Goal: Task Accomplishment & Management: Manage account settings

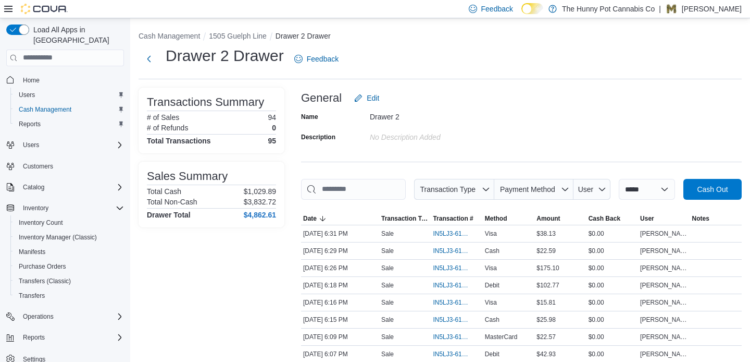
click at [493, 119] on div "Drawer 2" at bounding box center [440, 114] width 140 height 13
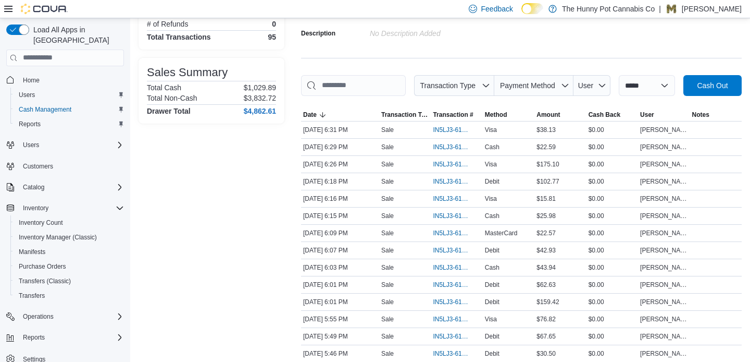
scroll to position [104, 0]
click at [443, 254] on span "IN5LJ3-6143663" at bounding box center [451, 249] width 37 height 8
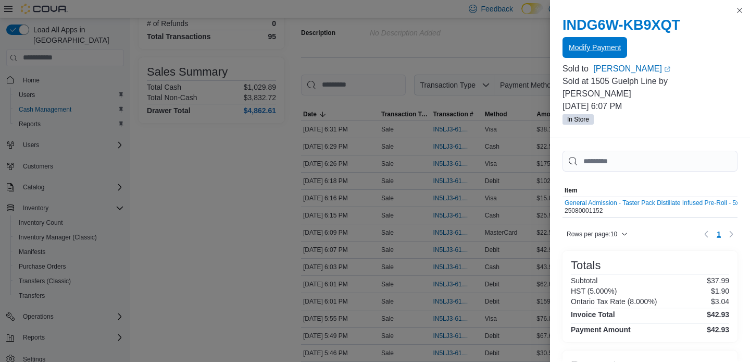
click at [598, 48] on span "Modify Payment" at bounding box center [595, 47] width 52 height 10
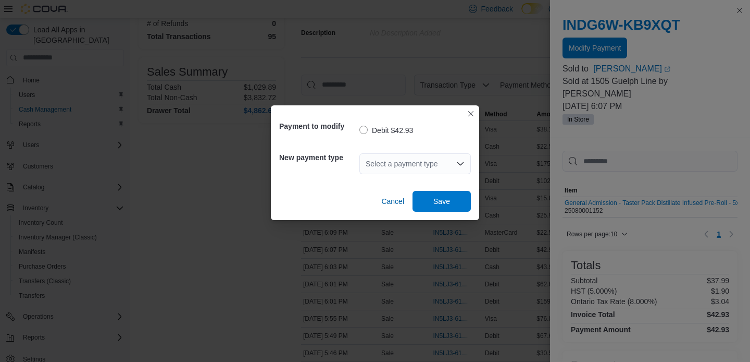
click at [406, 165] on div "Select a payment type" at bounding box center [416, 163] width 112 height 21
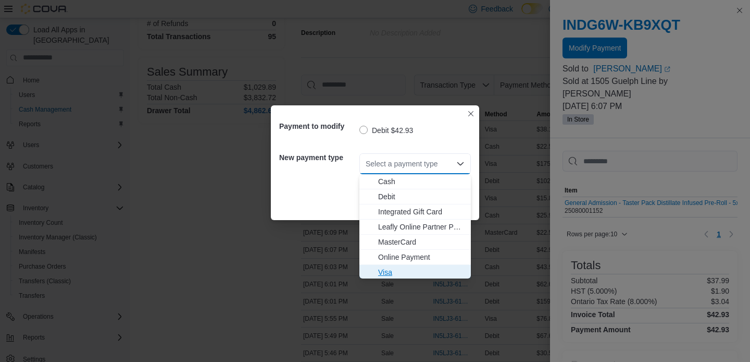
click at [403, 271] on span "Visa" at bounding box center [421, 272] width 87 height 10
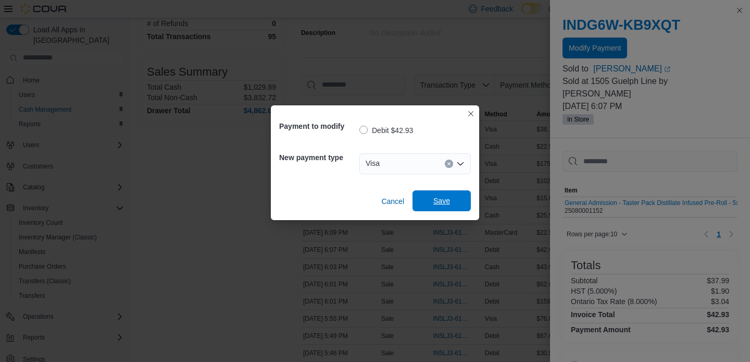
click at [457, 202] on span "Save" at bounding box center [442, 200] width 46 height 21
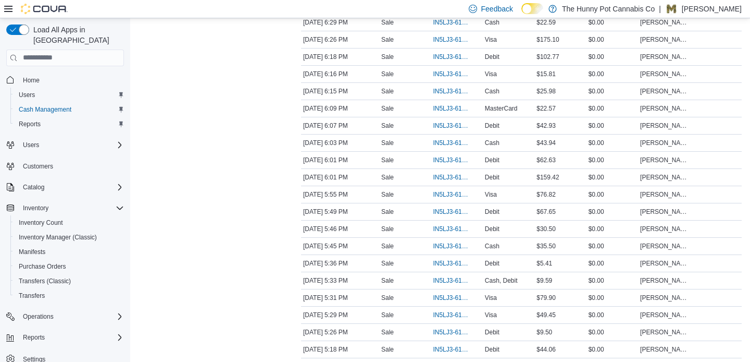
scroll to position [229, 0]
click at [448, 215] on span "IN5LJ3-6143442" at bounding box center [451, 210] width 37 height 8
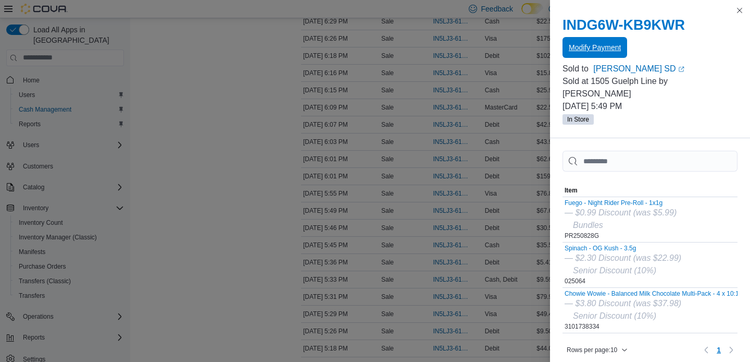
click at [588, 54] on span "Modify Payment" at bounding box center [595, 47] width 52 height 21
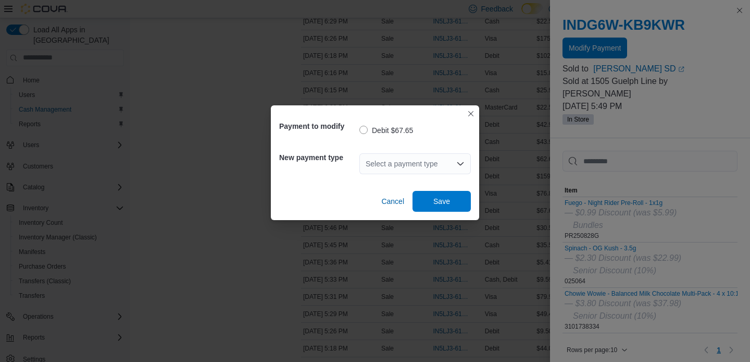
click at [433, 164] on div "Select a payment type" at bounding box center [416, 163] width 112 height 21
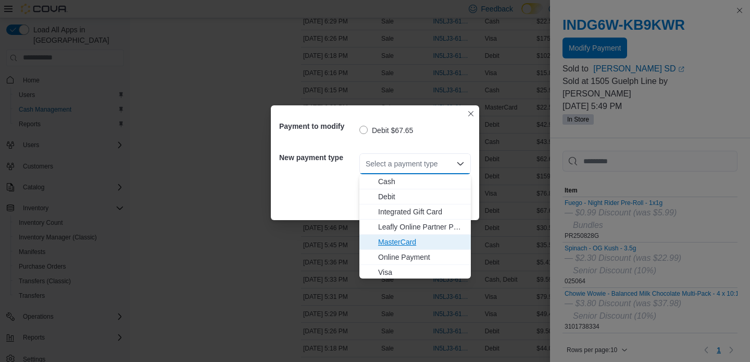
click at [414, 243] on span "MasterCard" at bounding box center [421, 242] width 87 height 10
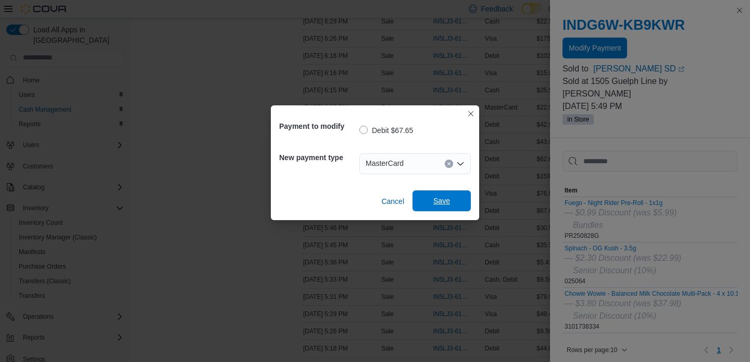
click at [441, 199] on span "Save" at bounding box center [442, 200] width 17 height 10
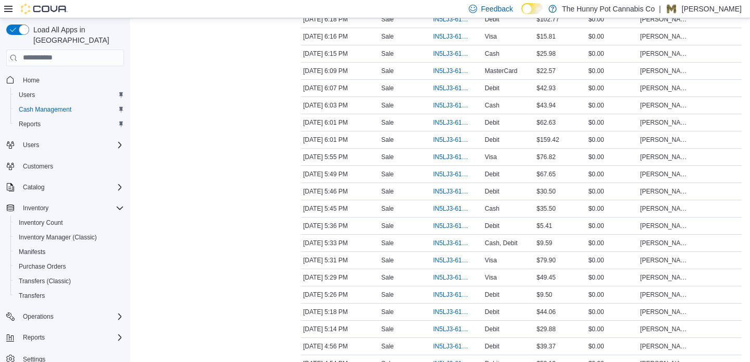
scroll to position [271, 0]
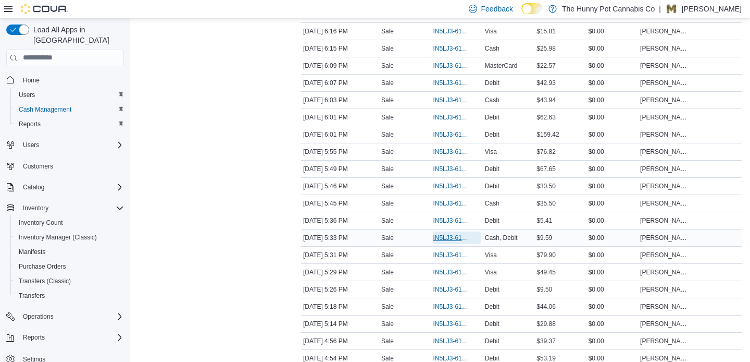
click at [440, 242] on span "IN5LJ3-6143236" at bounding box center [451, 237] width 37 height 8
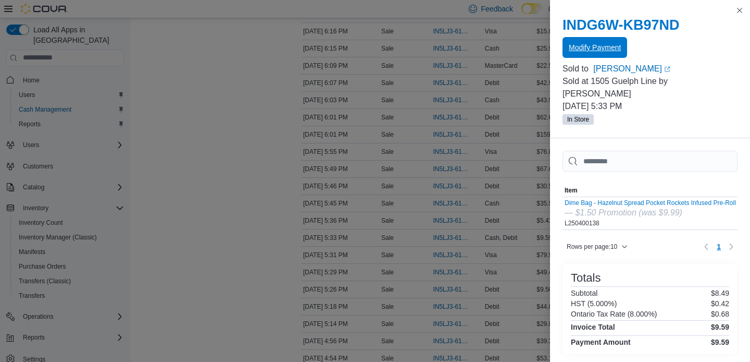
click at [602, 47] on span "Modify Payment" at bounding box center [595, 47] width 52 height 10
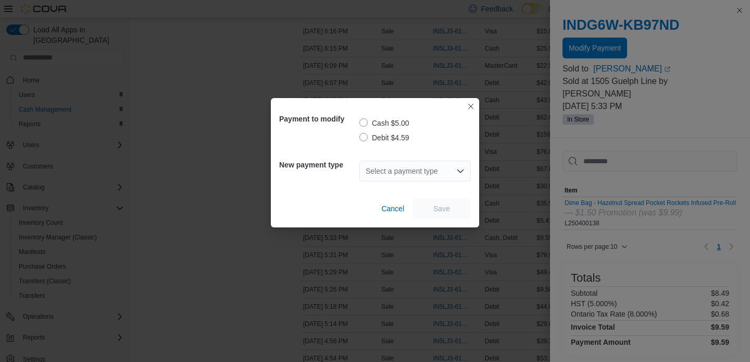
click at [366, 137] on label "Debit $4.59" at bounding box center [385, 137] width 50 height 13
click at [403, 175] on div "Select a payment type" at bounding box center [416, 171] width 112 height 21
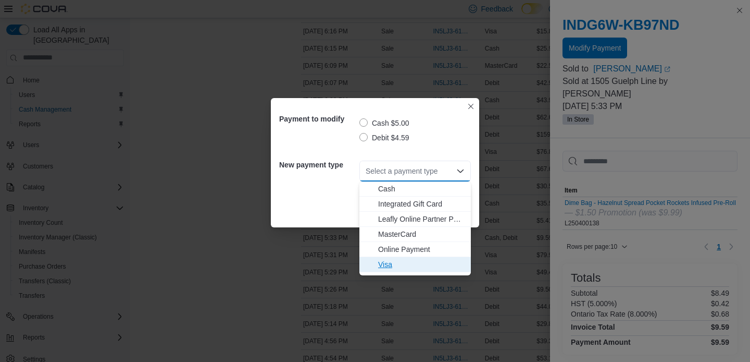
click at [409, 264] on span "Visa" at bounding box center [421, 264] width 87 height 10
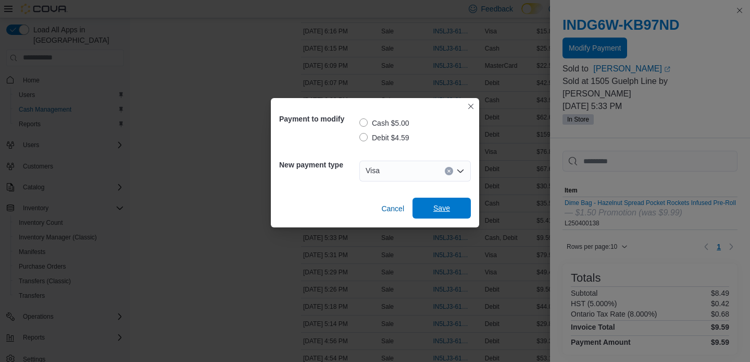
click at [454, 211] on span "Save" at bounding box center [442, 208] width 46 height 21
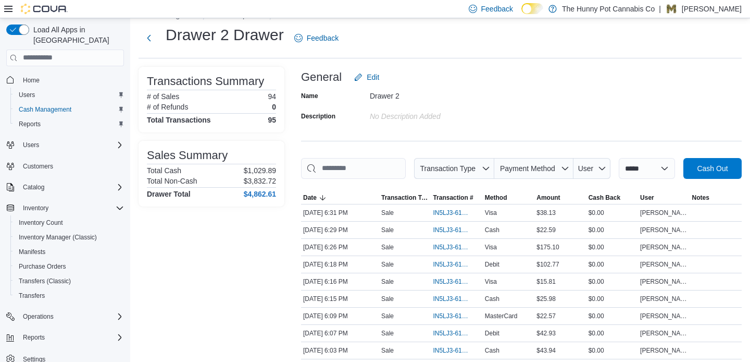
scroll to position [0, 0]
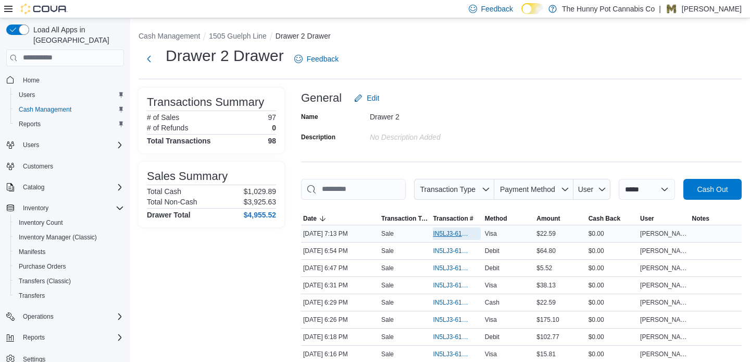
click at [452, 238] on span "IN5LJ3-6144503" at bounding box center [451, 233] width 37 height 8
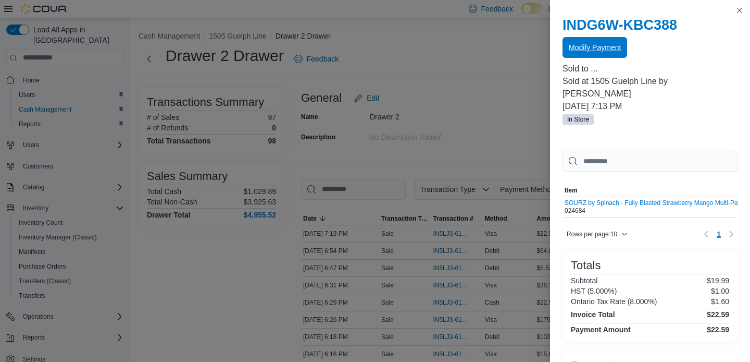
click at [611, 56] on span "Modify Payment" at bounding box center [595, 47] width 52 height 21
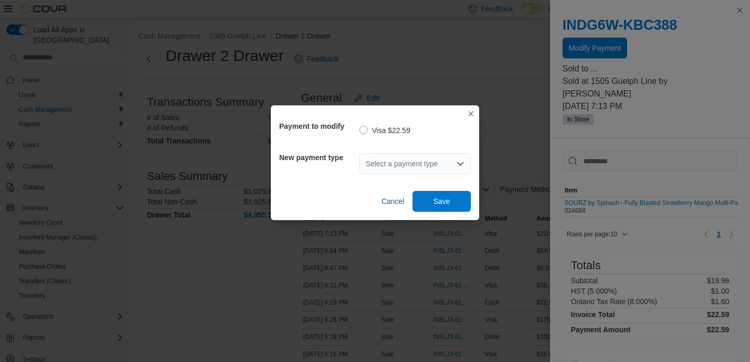
click at [408, 164] on div "Select a payment type" at bounding box center [416, 163] width 112 height 21
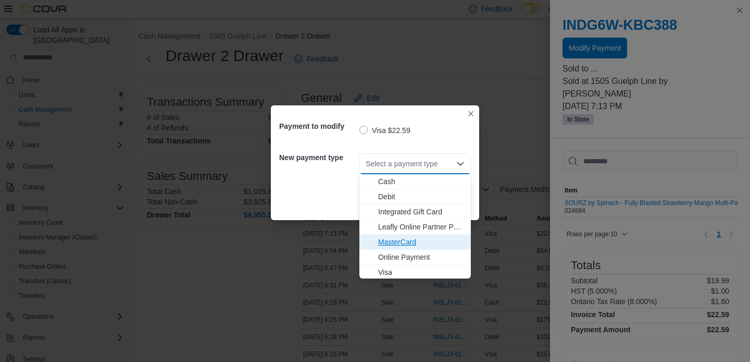
click at [404, 238] on span "MasterCard" at bounding box center [421, 242] width 87 height 10
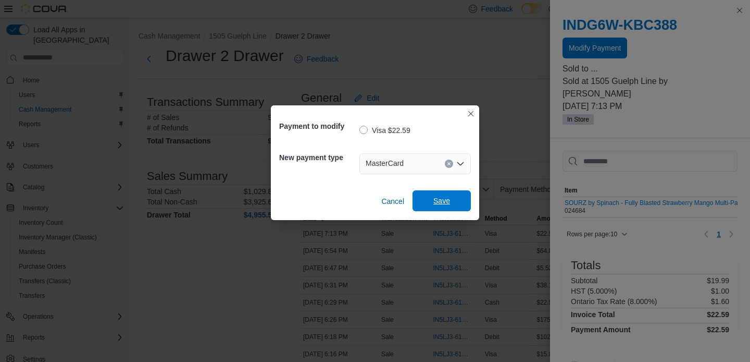
click at [442, 206] on span "Save" at bounding box center [442, 200] width 46 height 21
